Goal: Communication & Community: Answer question/provide support

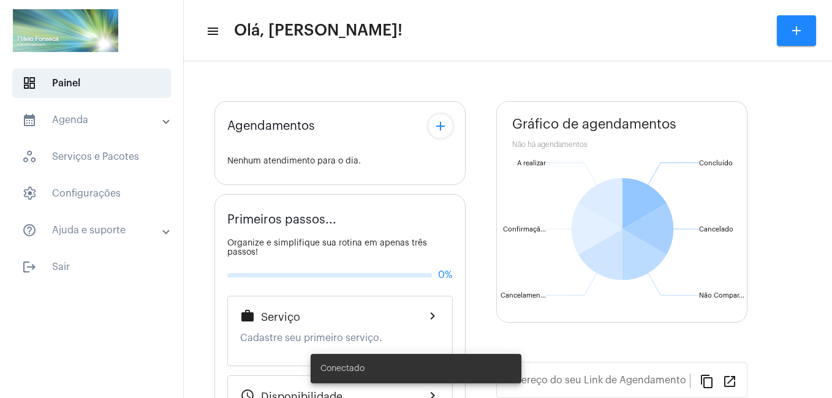
type input "[URL][DOMAIN_NAME]"
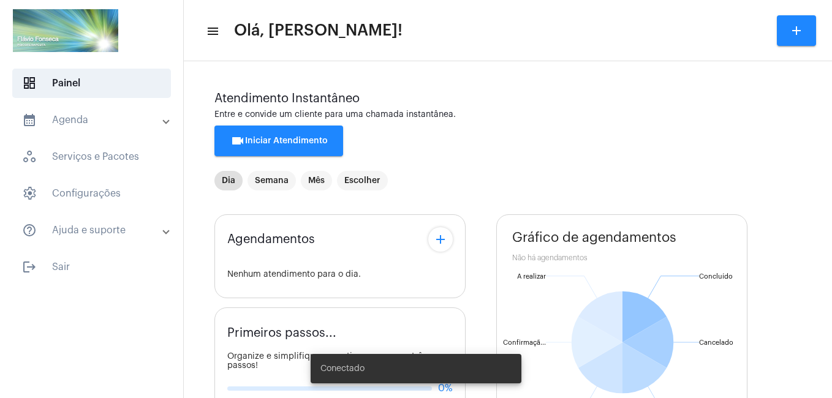
click at [307, 144] on span "videocam Iniciar Atendimento" at bounding box center [278, 141] width 97 height 9
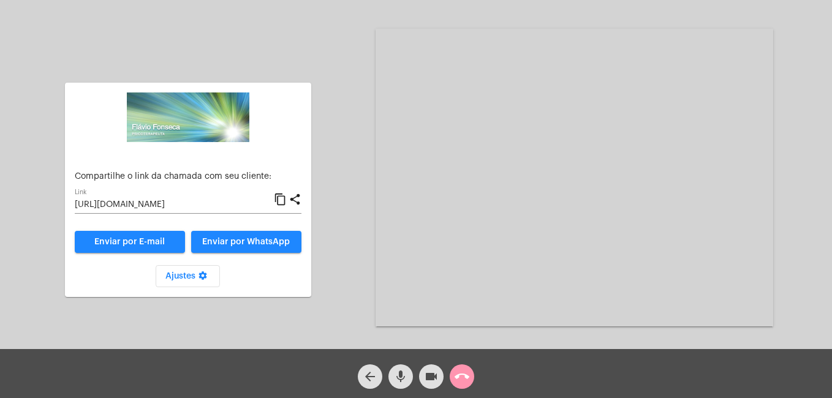
click at [239, 201] on input "[URL][DOMAIN_NAME]" at bounding box center [174, 205] width 199 height 10
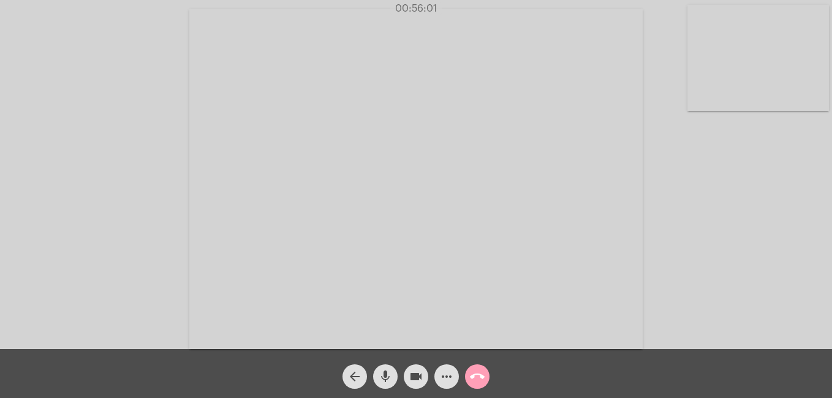
click at [476, 379] on mat-icon "call_end" at bounding box center [477, 377] width 15 height 15
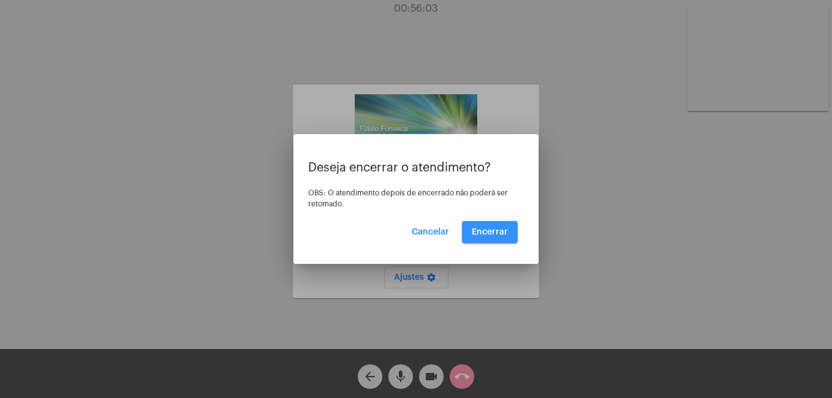
click at [499, 234] on span "Encerrar" at bounding box center [490, 232] width 36 height 9
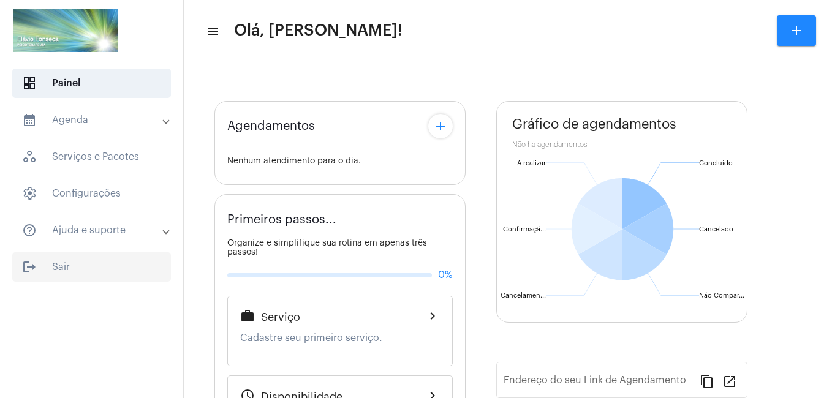
type input "[URL][DOMAIN_NAME]"
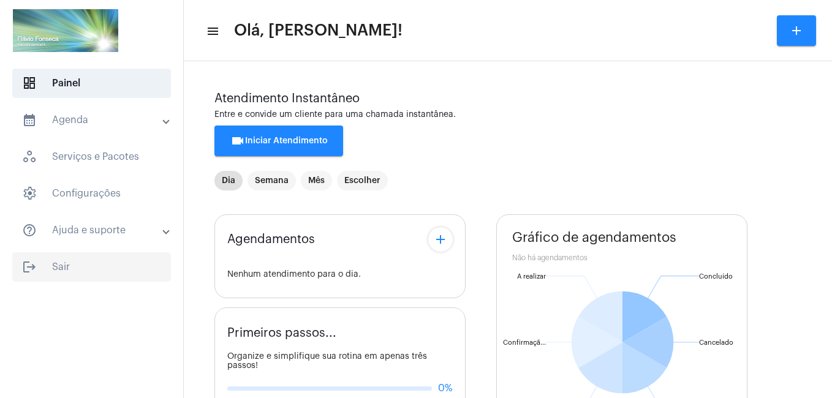
click at [57, 266] on span "logout Sair" at bounding box center [91, 266] width 159 height 29
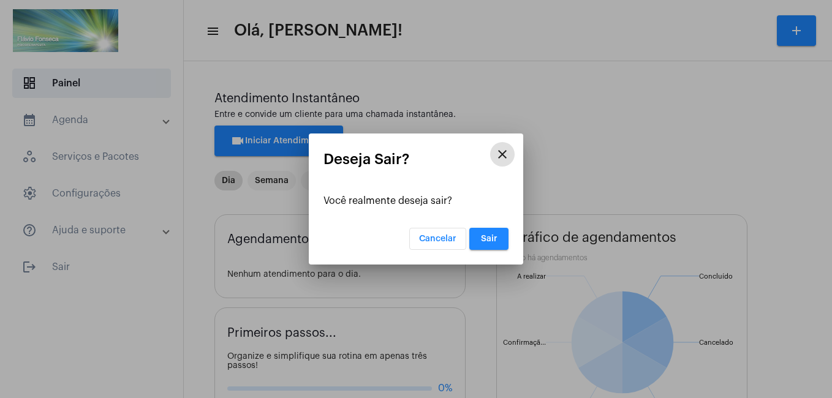
click at [491, 240] on span "Sair" at bounding box center [489, 239] width 17 height 9
